Goal: Task Accomplishment & Management: Use online tool/utility

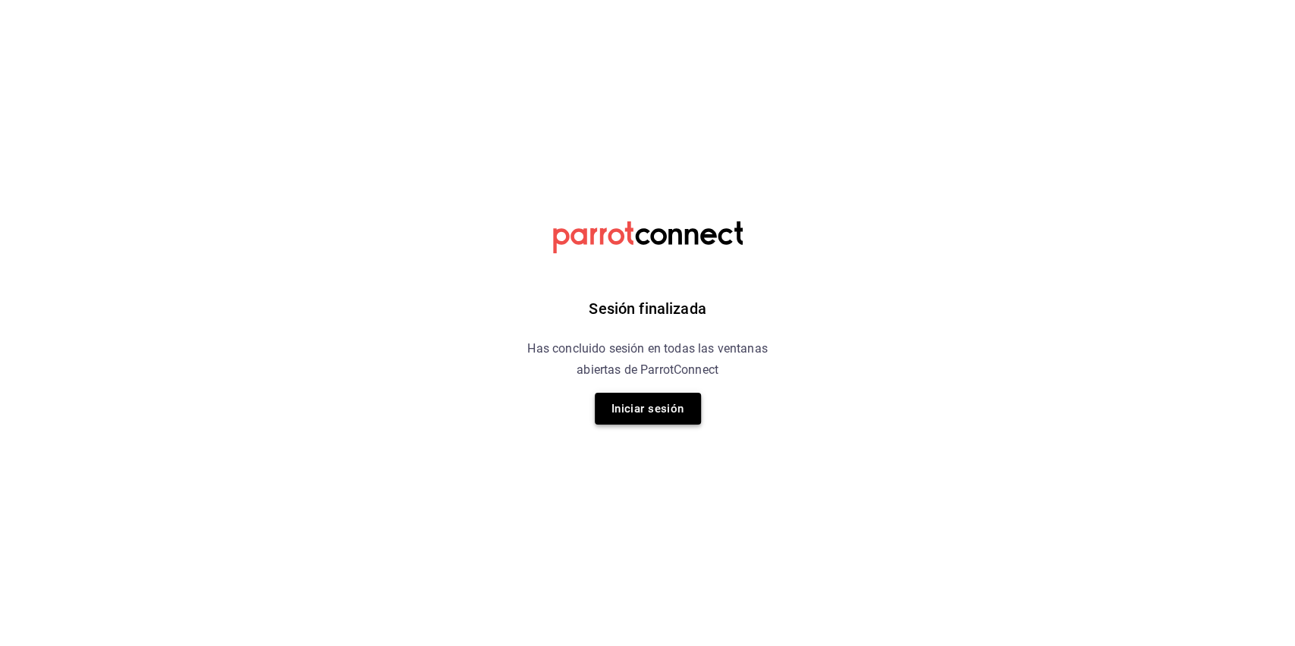
click at [676, 401] on button "Iniciar sesión" at bounding box center [648, 409] width 106 height 32
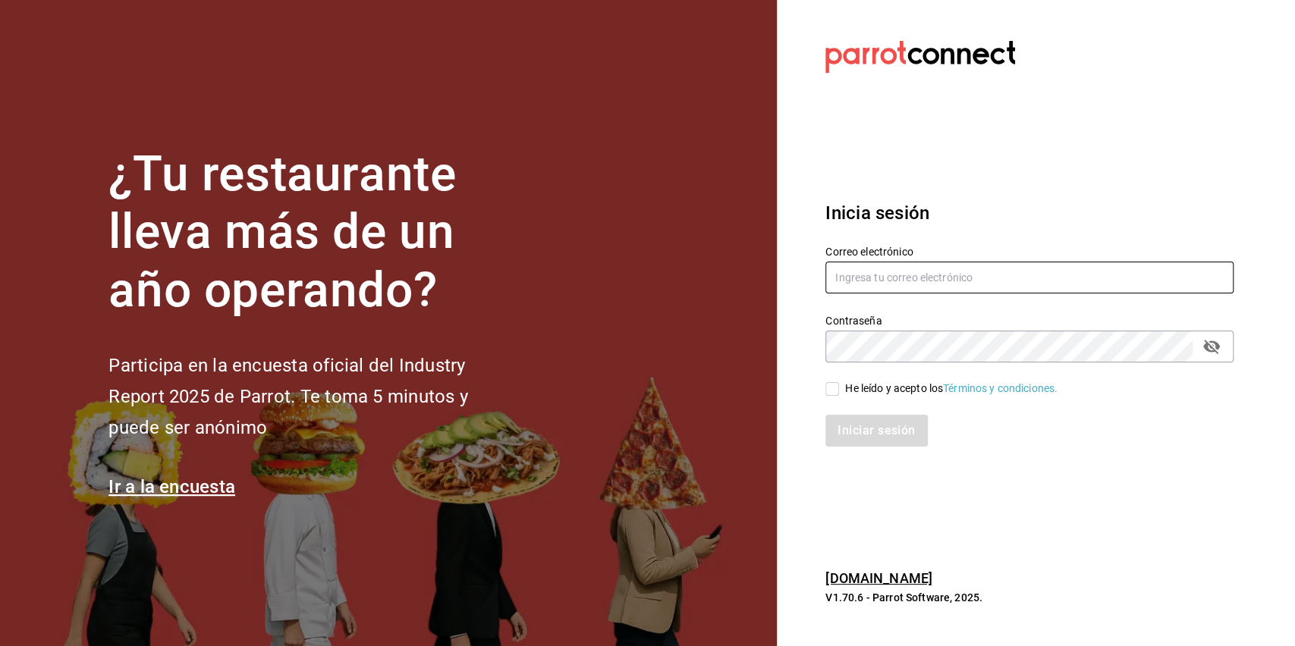
type input "[EMAIL_ADDRESS][DOMAIN_NAME]"
click at [834, 382] on input "He leído y acepto los Términos y condiciones." at bounding box center [832, 389] width 14 height 14
checkbox input "true"
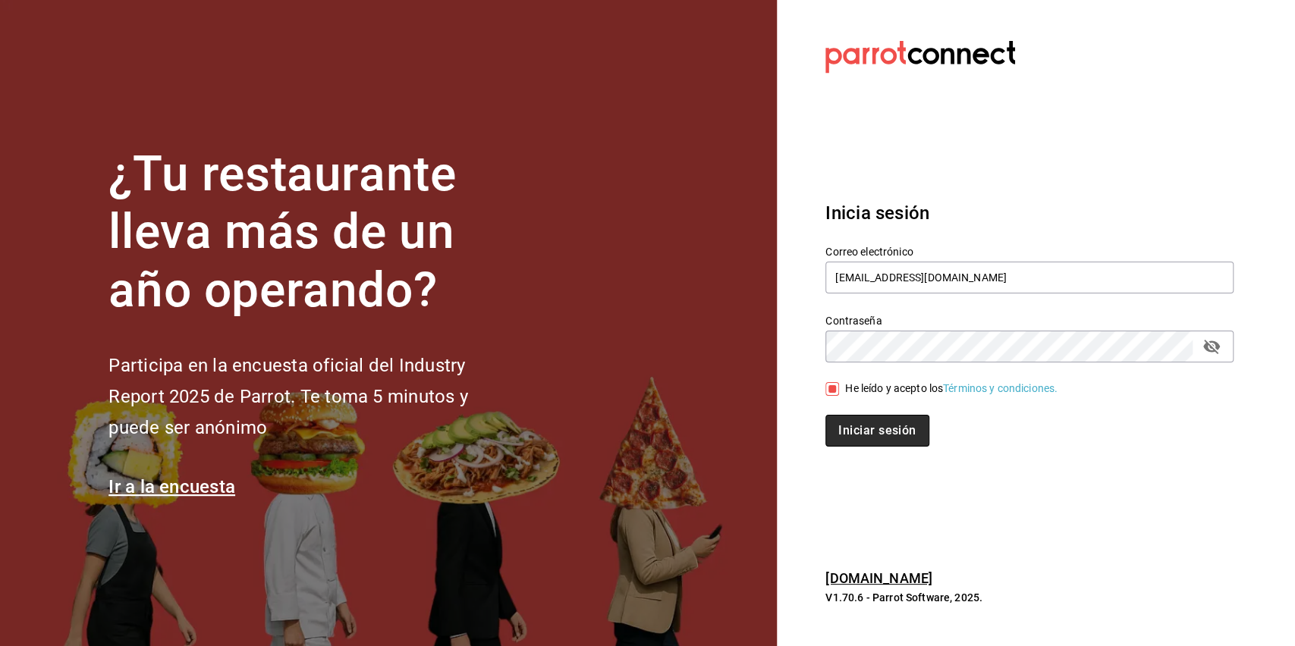
click at [862, 431] on button "Iniciar sesión" at bounding box center [876, 431] width 103 height 32
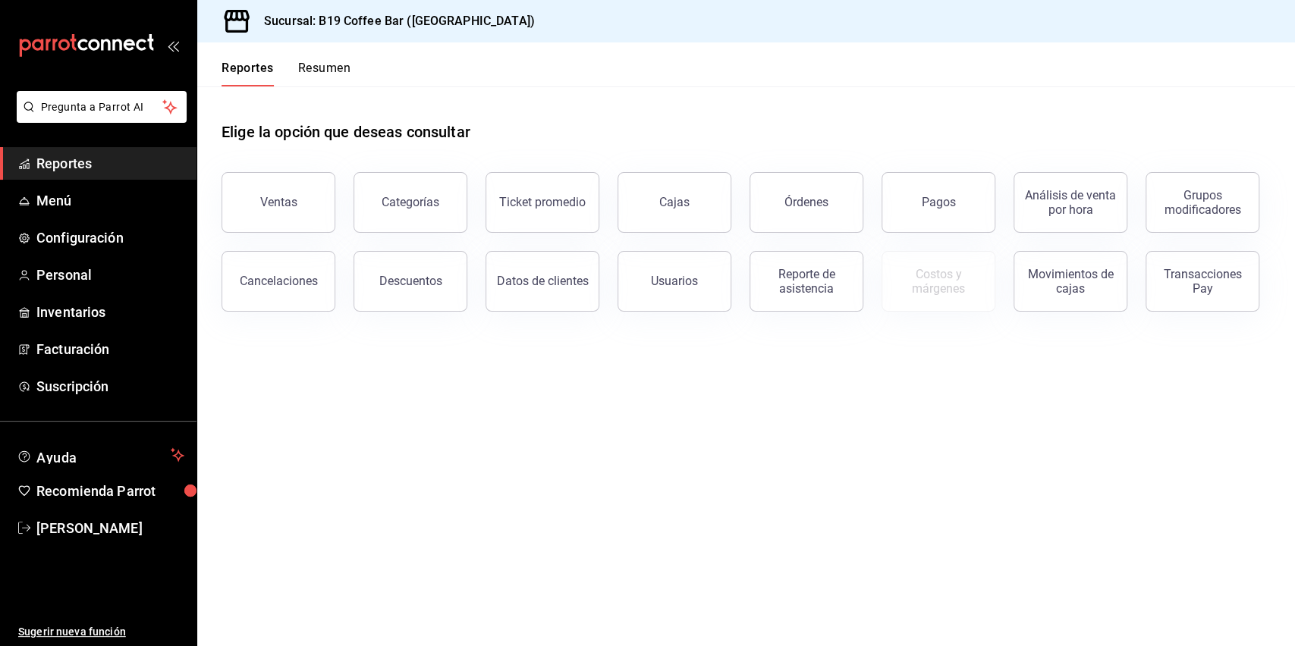
click at [859, 112] on div "Elige la opción que deseas consultar" at bounding box center [746, 120] width 1049 height 68
click at [853, 548] on main "Elige la opción que deseas consultar Ventas Categorías Ticket promedio Cajas Ór…" at bounding box center [746, 366] width 1098 height 560
click at [561, 81] on header "Reportes Resumen" at bounding box center [746, 64] width 1098 height 44
click at [867, 27] on div "Sucursal: B19 Coffee Bar (Mexicali)" at bounding box center [746, 21] width 1098 height 42
